Goal: Task Accomplishment & Management: Complete application form

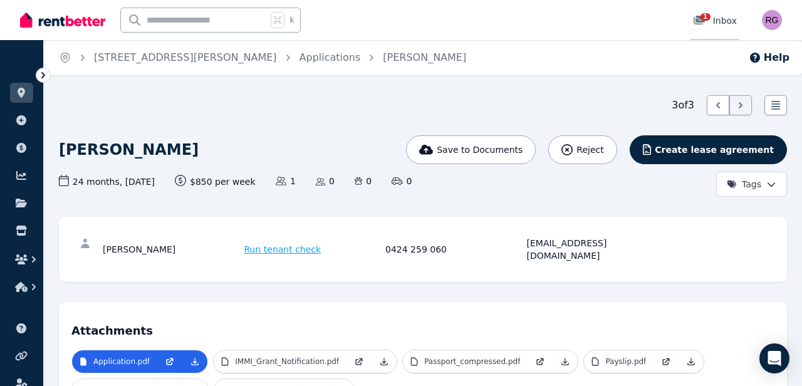
click at [701, 21] on icon at bounding box center [699, 20] width 11 height 9
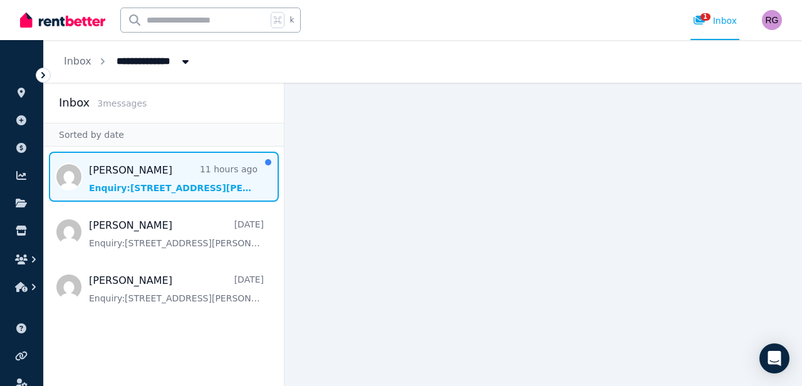
click at [204, 169] on span "Message list" at bounding box center [164, 177] width 240 height 50
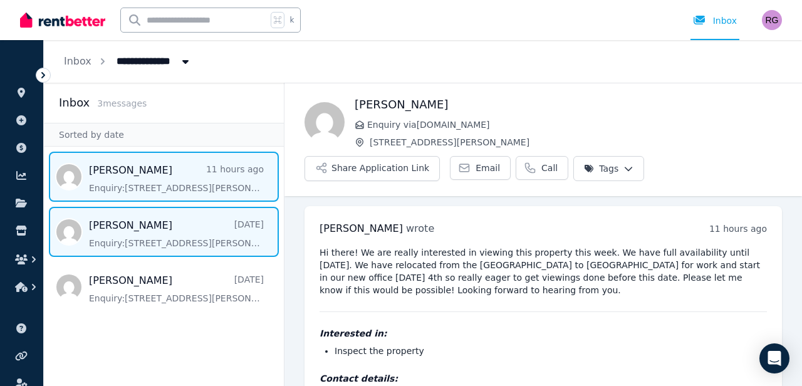
click at [186, 234] on span "Message list" at bounding box center [164, 232] width 240 height 50
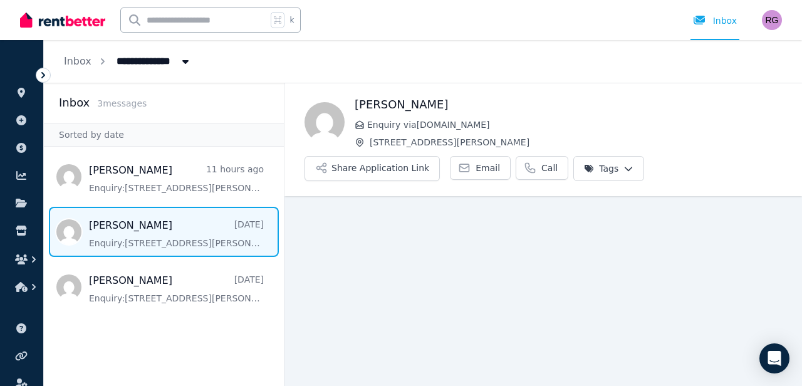
click at [135, 66] on span "All Properties" at bounding box center [158, 60] width 98 height 20
type input "**********"
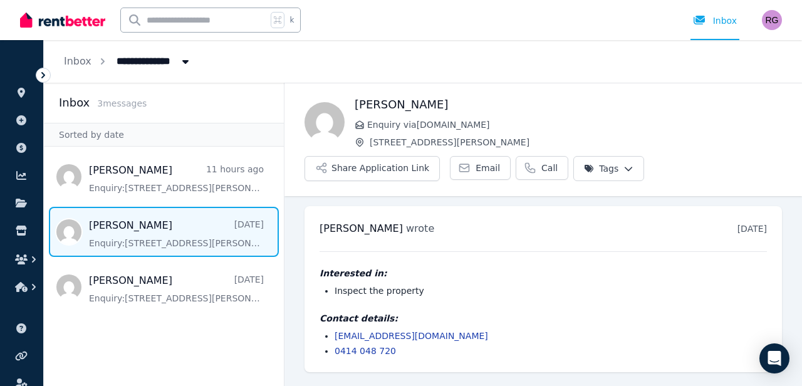
click at [362, 36] on div "k Inbox" at bounding box center [380, 20] width 720 height 40
click at [725, 29] on link "Inbox" at bounding box center [715, 20] width 49 height 40
click at [84, 64] on link "Inbox" at bounding box center [78, 61] width 28 height 12
click at [19, 207] on icon at bounding box center [21, 203] width 11 height 9
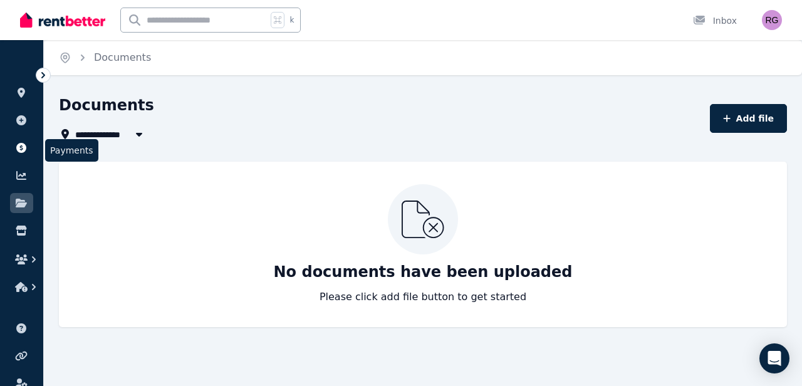
click at [24, 152] on icon at bounding box center [21, 148] width 10 height 10
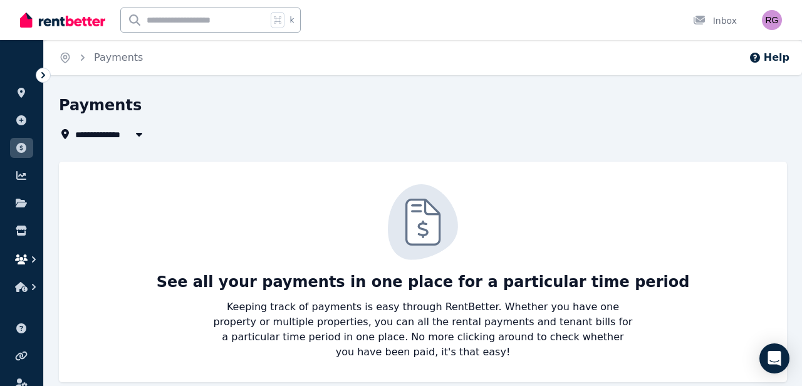
click at [14, 256] on button "button" at bounding box center [21, 259] width 23 height 23
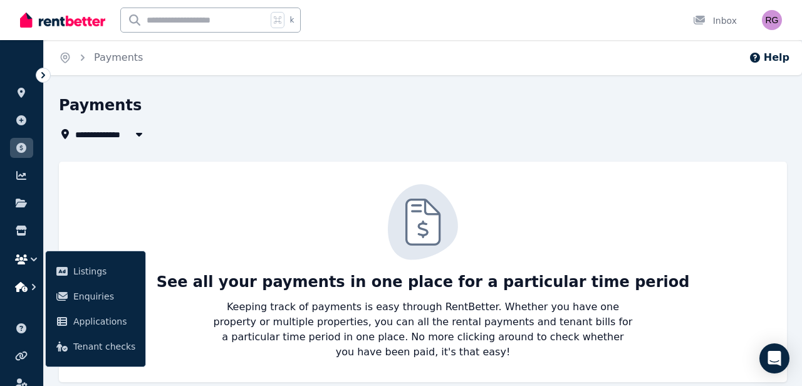
click at [17, 285] on icon "button" at bounding box center [21, 287] width 13 height 10
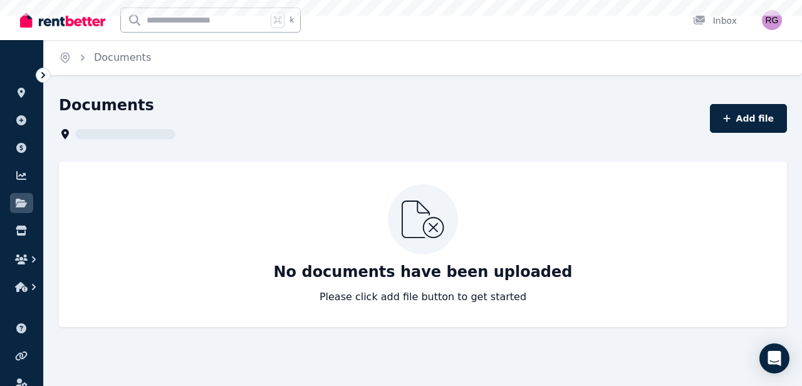
click at [50, 24] on img at bounding box center [62, 20] width 85 height 19
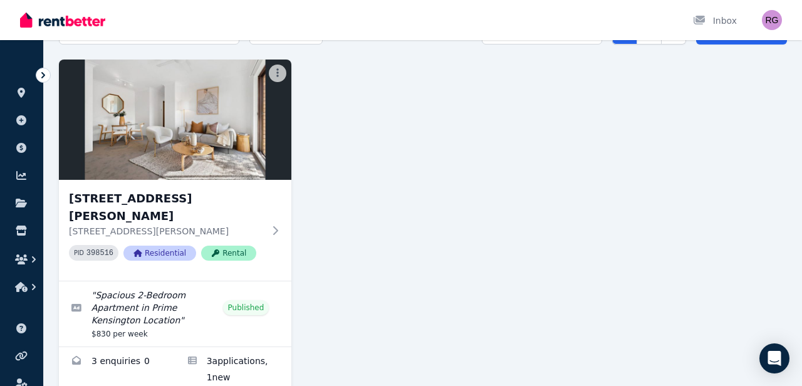
scroll to position [88, 0]
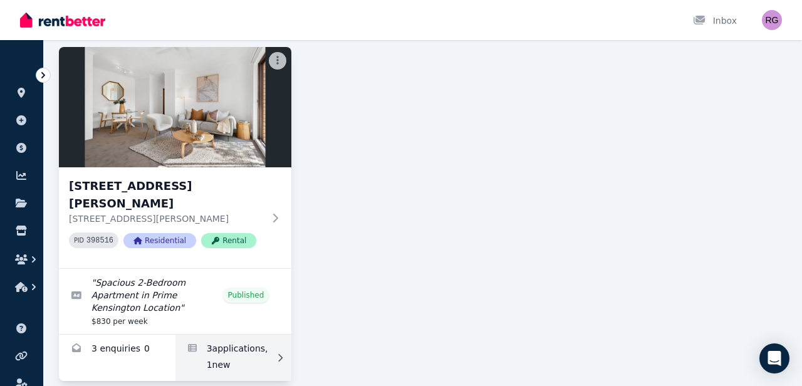
click at [256, 335] on link "Applications for 1/21-23 Alison Rd, Kensington" at bounding box center [234, 358] width 117 height 46
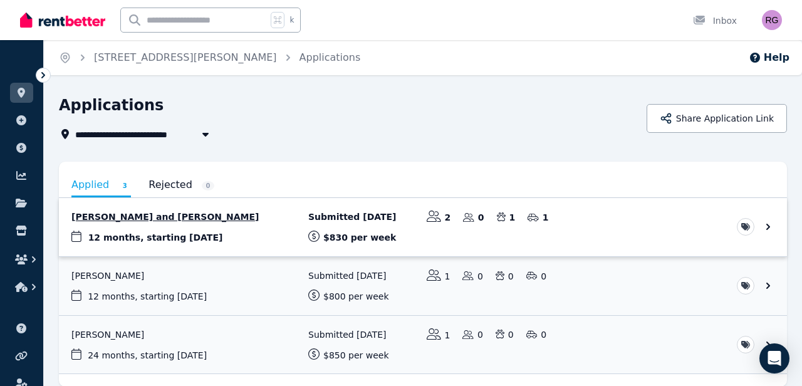
click at [263, 230] on link "View application: Shardi Cleminson and Ian Reichman" at bounding box center [423, 227] width 728 height 58
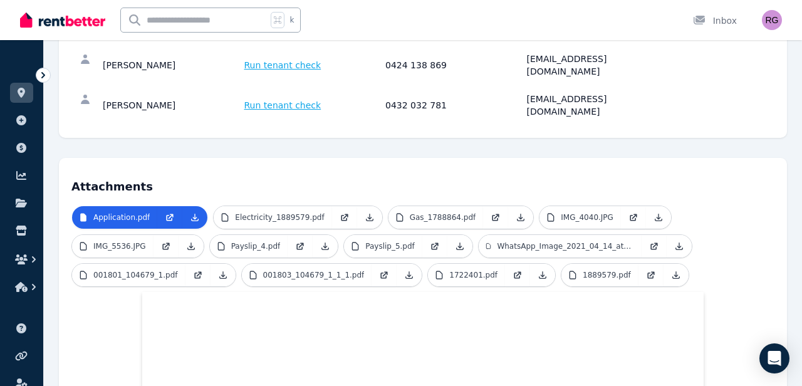
scroll to position [184, 0]
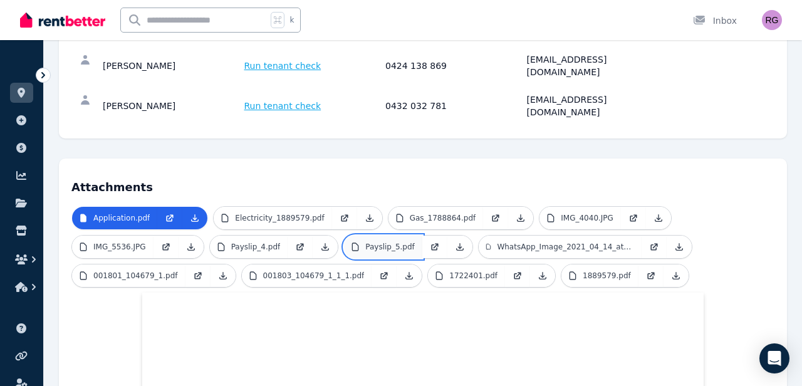
click at [367, 242] on p "Payslip_5.pdf" at bounding box center [390, 247] width 50 height 10
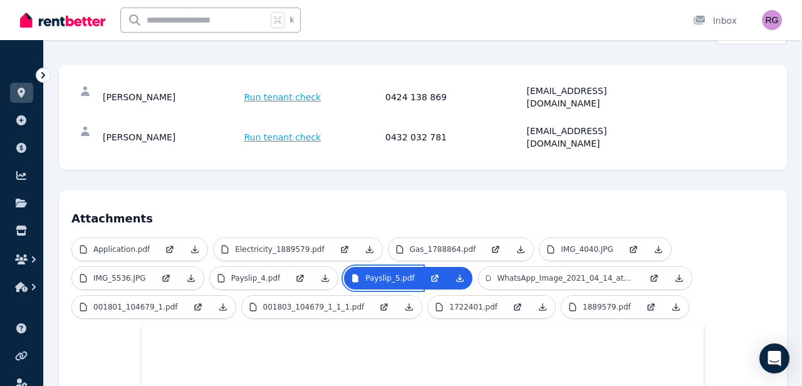
scroll to position [157, 0]
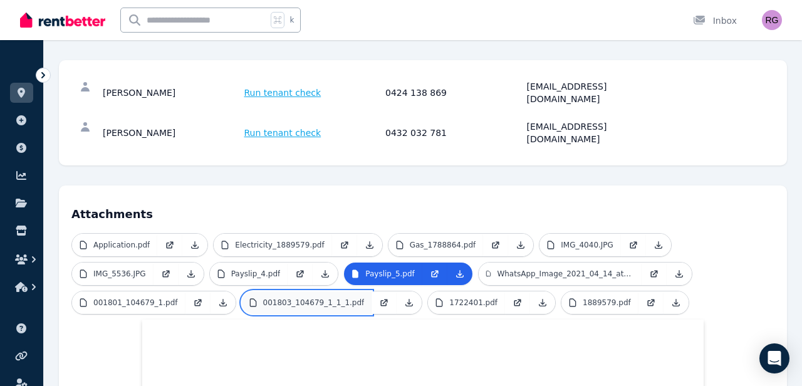
click at [324, 298] on p "001803_104679_1_1_1.pdf" at bounding box center [314, 303] width 102 height 10
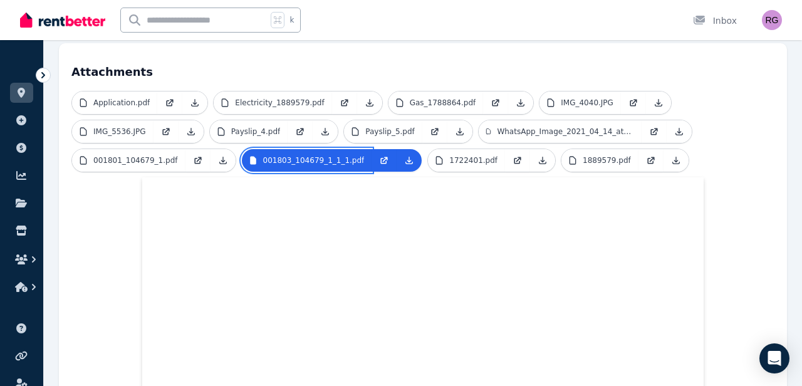
scroll to position [313, 0]
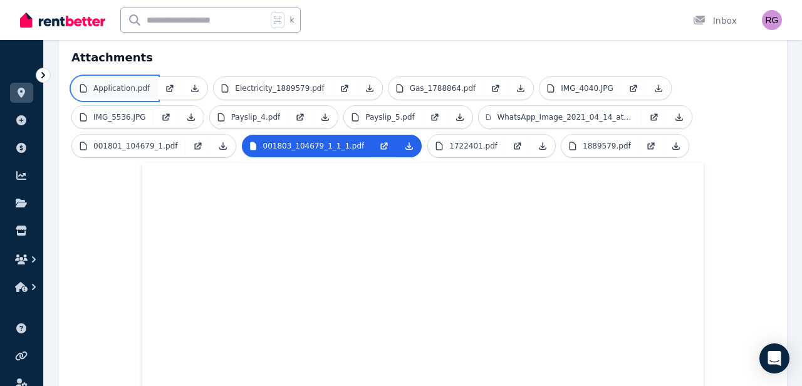
click at [110, 83] on p "Application.pdf" at bounding box center [121, 88] width 56 height 10
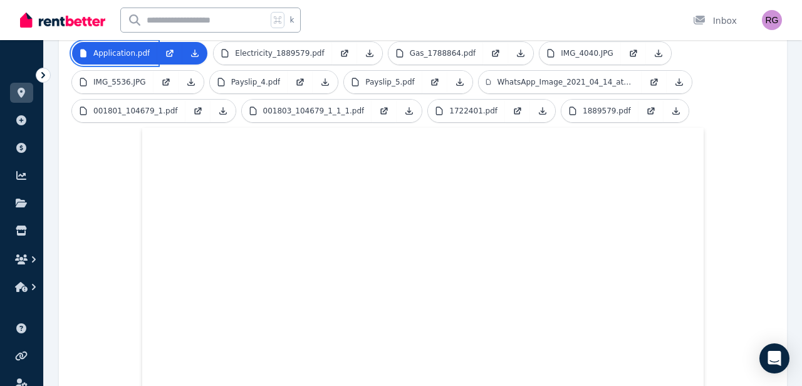
scroll to position [223, 0]
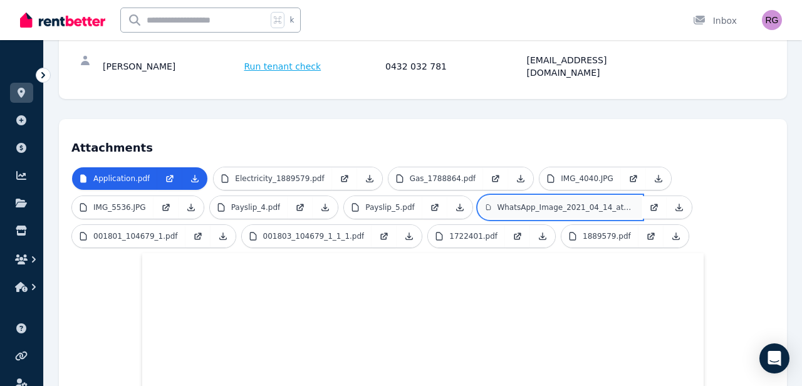
click at [507, 202] on p "WhatsApp_Image_2021_04_14_at_[DATE]_AM.jpeg" at bounding box center [565, 207] width 137 height 10
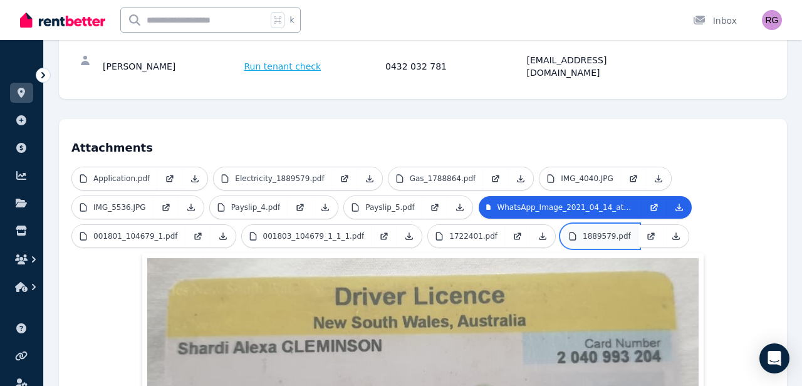
click at [583, 231] on p "1889579.pdf" at bounding box center [607, 236] width 48 height 10
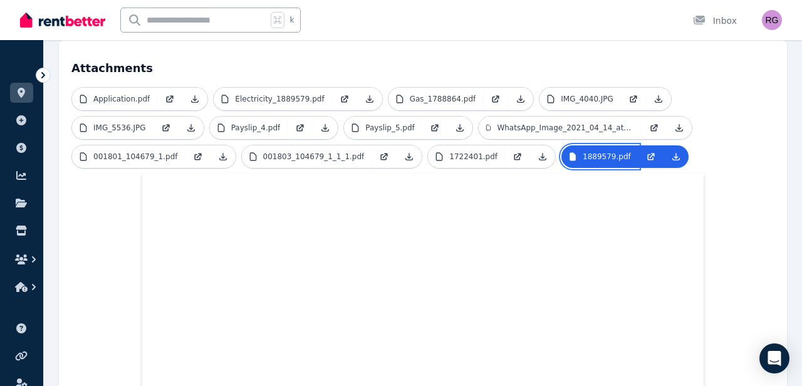
scroll to position [302, 0]
click at [449, 152] on p "1722401.pdf" at bounding box center [473, 157] width 48 height 10
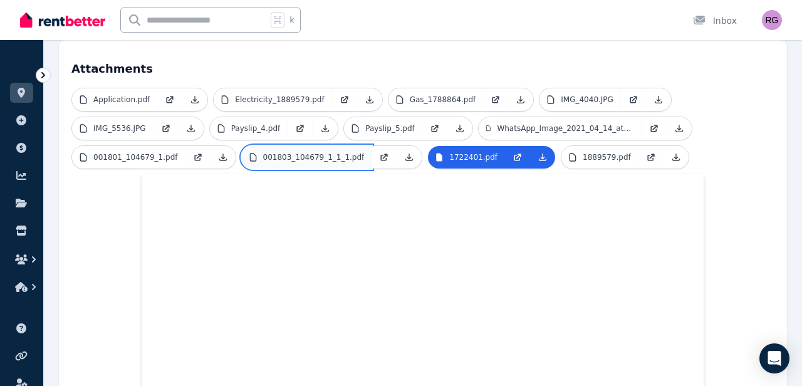
click at [316, 146] on link "001803_104679_1_1_1.pdf" at bounding box center [307, 157] width 130 height 23
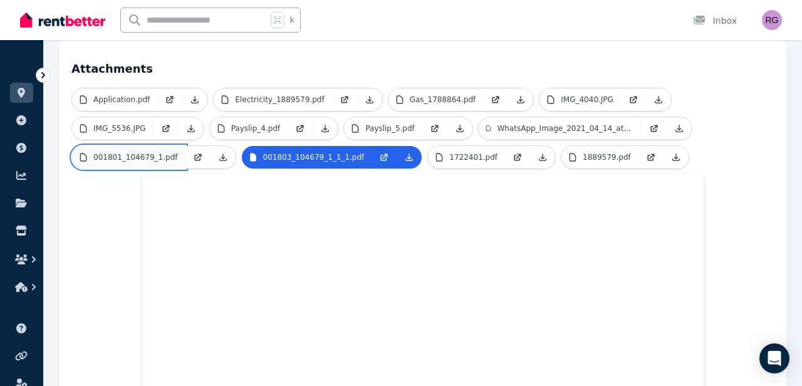
click at [122, 152] on p "001801_104679_1.pdf" at bounding box center [135, 157] width 85 height 10
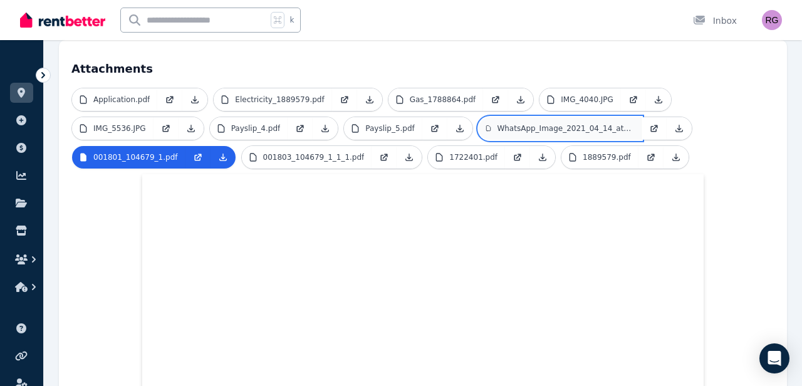
click at [503, 123] on p "WhatsApp_Image_2021_04_14_at_[DATE]_AM.jpeg" at bounding box center [565, 128] width 137 height 10
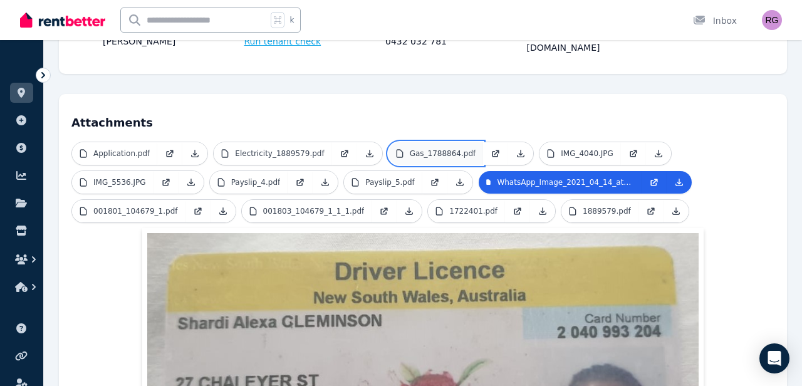
click at [442, 142] on link "Gas_1788864.pdf" at bounding box center [436, 153] width 95 height 23
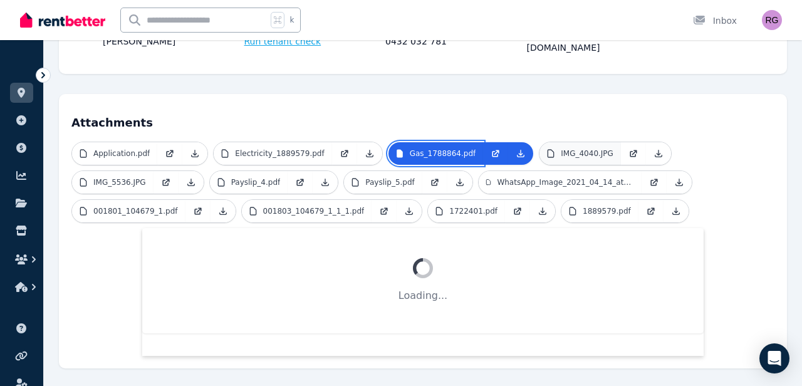
scroll to position [248, 0]
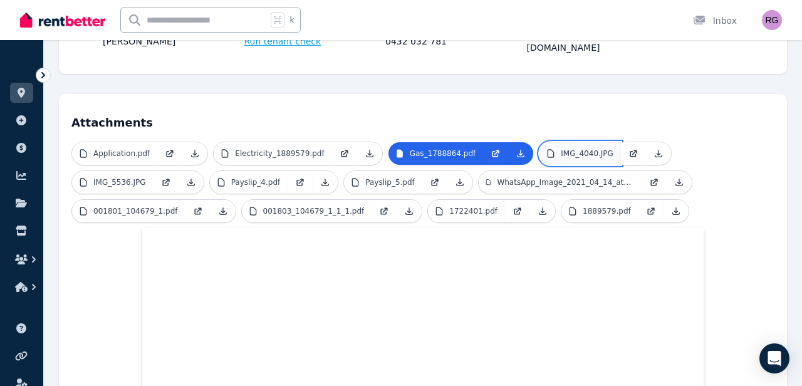
click at [563, 149] on p "IMG_4040.JPG" at bounding box center [587, 154] width 53 height 10
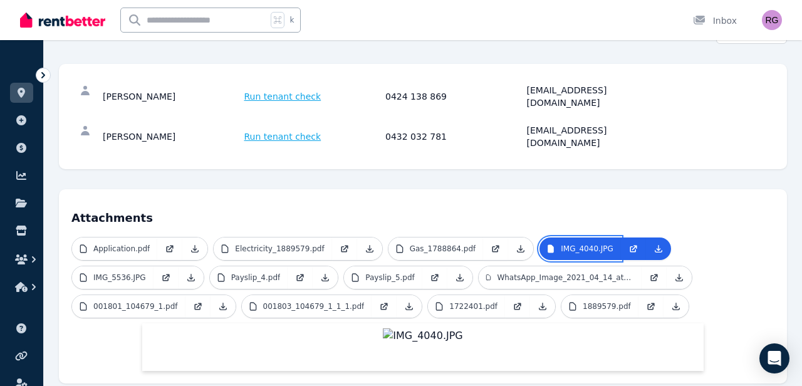
scroll to position [168, 0]
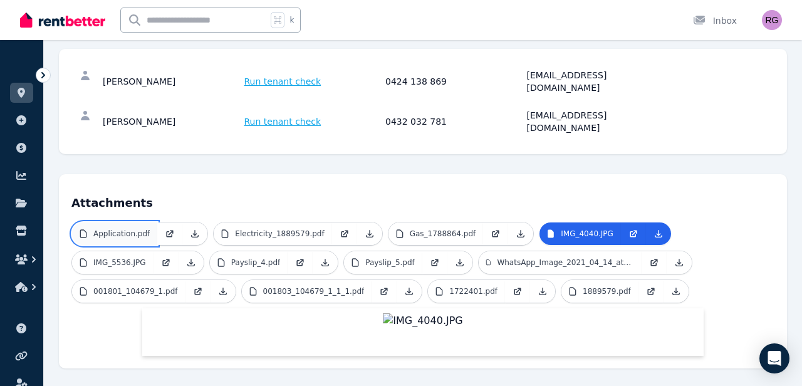
click at [138, 229] on p "Application.pdf" at bounding box center [121, 234] width 56 height 10
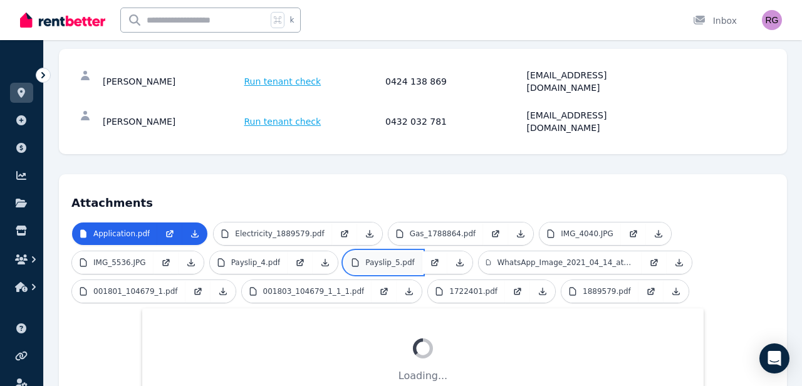
click at [395, 251] on link "Payslip_5.pdf" at bounding box center [383, 262] width 78 height 23
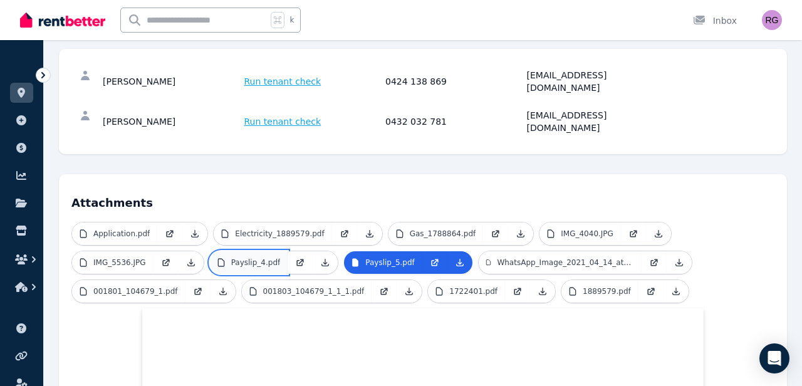
click at [268, 258] on p "Payslip_4.pdf" at bounding box center [256, 263] width 50 height 10
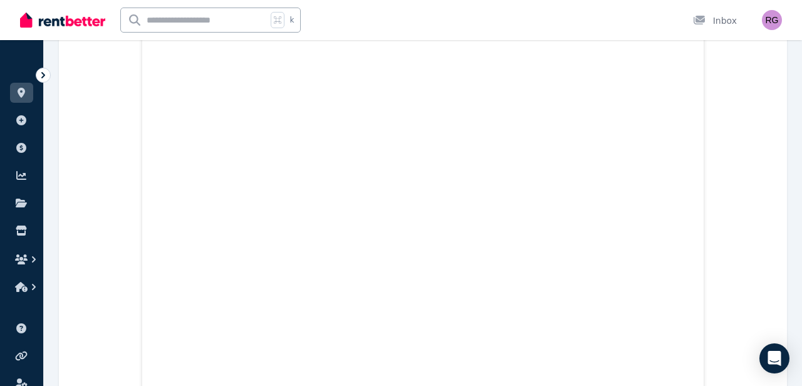
scroll to position [69, 0]
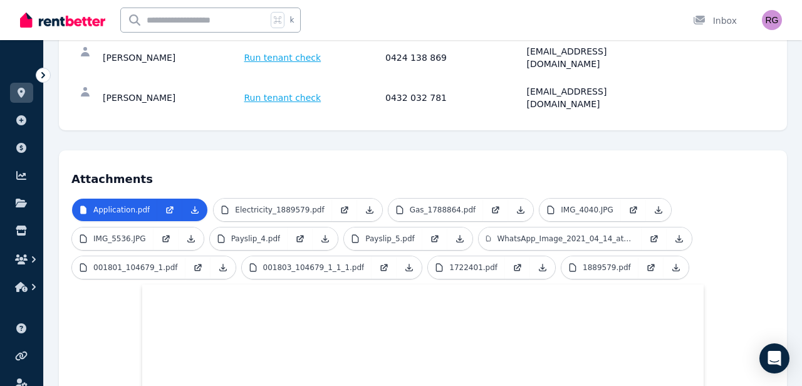
scroll to position [367, 0]
